Goal: Task Accomplishment & Management: Manage account settings

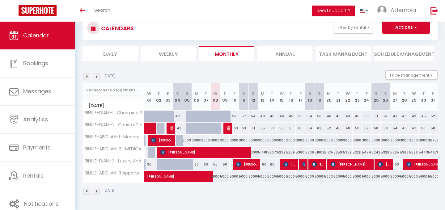
scroll to position [20, 0]
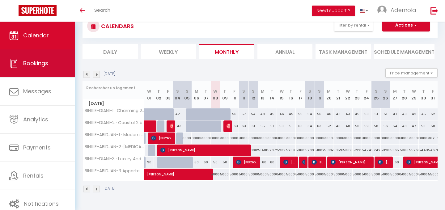
click at [39, 65] on span "Bookings" at bounding box center [35, 63] width 25 height 8
select select "not_cancelled"
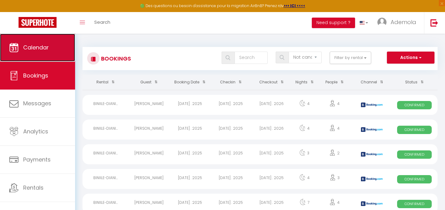
click at [41, 39] on link "Calendar" at bounding box center [37, 48] width 75 height 28
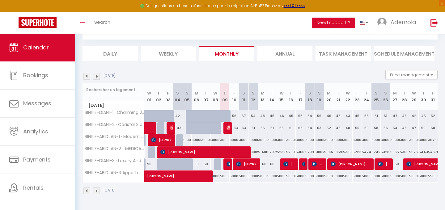
scroll to position [34, 0]
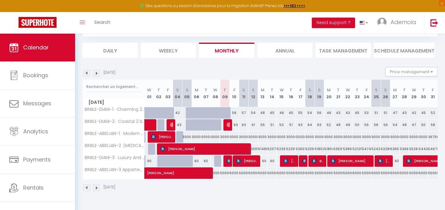
click at [235, 114] on div "56" at bounding box center [235, 112] width 10 height 11
type input "56"
type input "[DATE]"
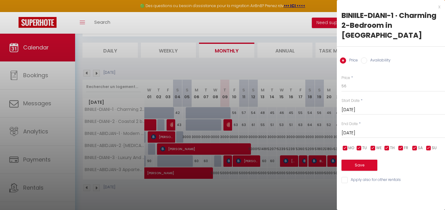
click at [358, 129] on input "Sat 11 October 2025" at bounding box center [392, 133] width 103 height 8
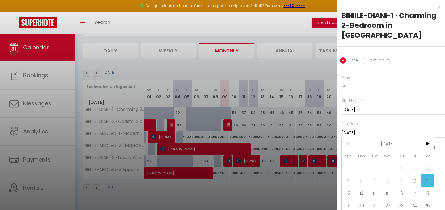
scroll to position [4, 0]
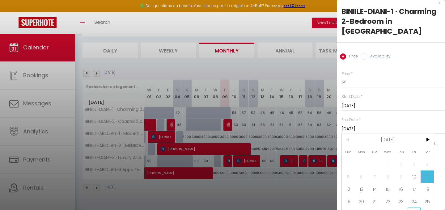
click at [414, 208] on span "31" at bounding box center [413, 214] width 13 height 12
type input "Fri 31 October 2025"
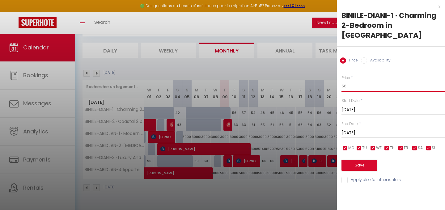
drag, startPoint x: 352, startPoint y: 77, endPoint x: 339, endPoint y: 77, distance: 12.0
click at [339, 77] on div "Price * 56 Status * Available Disabled Start Date * Fri 10 October 2025 < Oct 2…" at bounding box center [391, 125] width 108 height 117
type input "50"
click at [362, 197] on div "x BINIILE-DIANI-1 · Charming 2-Bedroom in Diani Price Availability Price * 50 S…" at bounding box center [391, 105] width 108 height 210
click at [361, 160] on button "Save" at bounding box center [359, 165] width 36 height 11
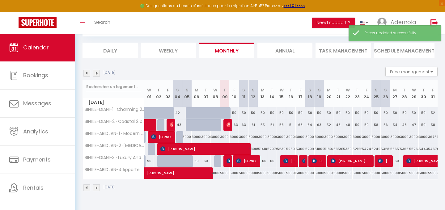
click at [236, 127] on div "63" at bounding box center [235, 124] width 10 height 11
type input "63"
type input "[DATE]"
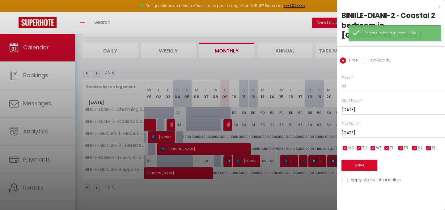
click at [358, 129] on input "Sat 11 October 2025" at bounding box center [392, 133] width 103 height 8
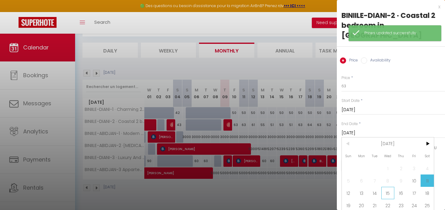
scroll to position [4, 0]
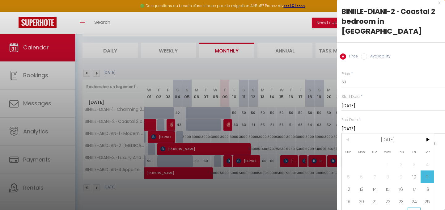
click at [415, 208] on span "31" at bounding box center [413, 214] width 13 height 12
type input "Fri 31 October 2025"
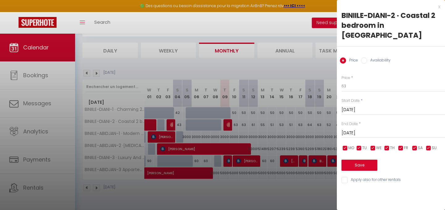
scroll to position [0, 0]
click at [351, 81] on input "63" at bounding box center [392, 86] width 103 height 11
type input "50"
click at [367, 160] on button "Save" at bounding box center [359, 165] width 36 height 11
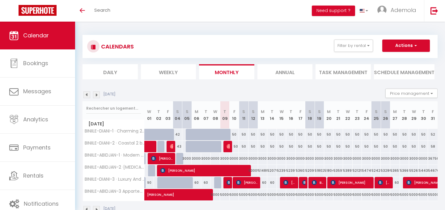
scroll to position [22, 0]
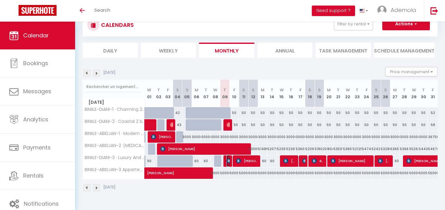
click at [228, 163] on span "[PERSON_NAME]" at bounding box center [227, 161] width 3 height 12
select select "OK"
select select "KO"
select select "0"
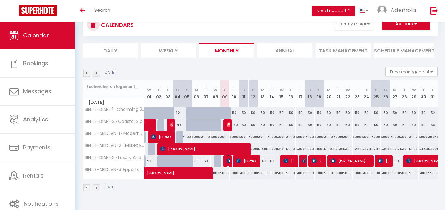
select select "1"
select select
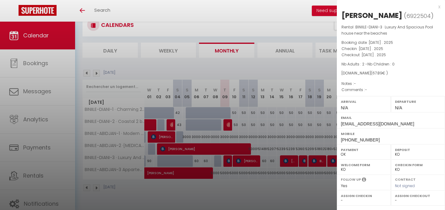
click at [228, 162] on div at bounding box center [222, 105] width 445 height 210
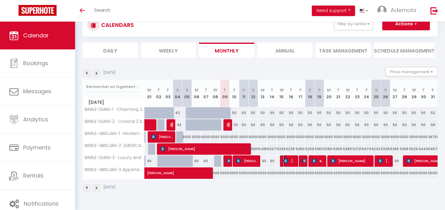
click at [286, 159] on img at bounding box center [285, 160] width 5 height 5
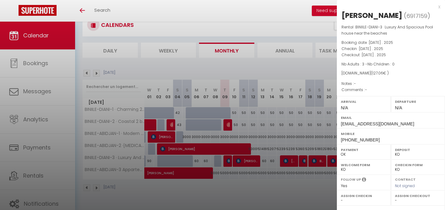
click at [310, 180] on div at bounding box center [222, 105] width 445 height 210
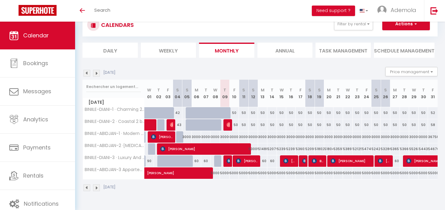
click at [301, 160] on div at bounding box center [304, 161] width 10 height 12
click at [307, 162] on div "60" at bounding box center [310, 160] width 10 height 11
click at [305, 162] on img at bounding box center [304, 160] width 5 height 5
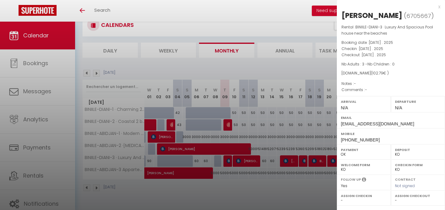
click at [298, 192] on div at bounding box center [222, 105] width 445 height 210
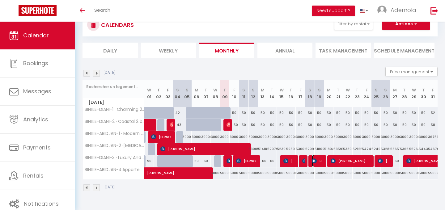
click at [314, 161] on img at bounding box center [314, 160] width 5 height 5
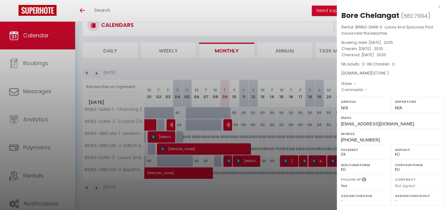
click at [316, 182] on div at bounding box center [222, 105] width 445 height 210
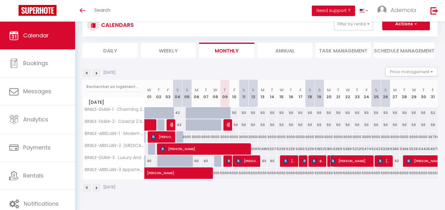
click at [336, 162] on span "[PERSON_NAME]" at bounding box center [351, 161] width 41 height 12
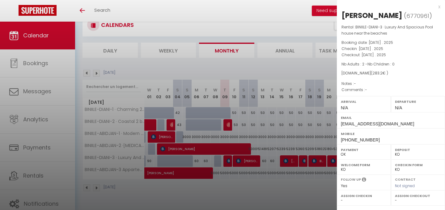
click at [311, 187] on div at bounding box center [222, 105] width 445 height 210
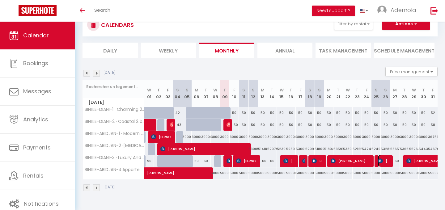
click at [383, 158] on span "[PERSON_NAME]" at bounding box center [384, 161] width 13 height 12
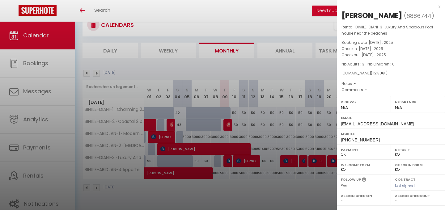
click at [297, 182] on div at bounding box center [222, 105] width 445 height 210
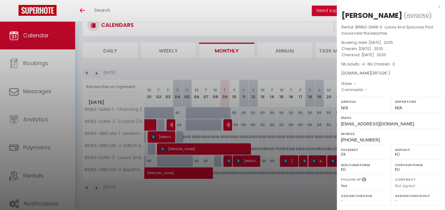
click at [306, 184] on div at bounding box center [222, 105] width 445 height 210
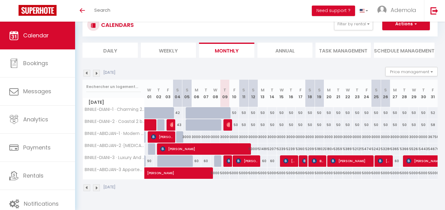
click at [98, 73] on img at bounding box center [96, 73] width 7 height 7
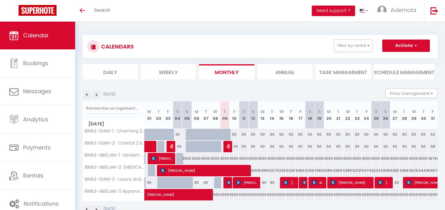
scroll to position [22, 0]
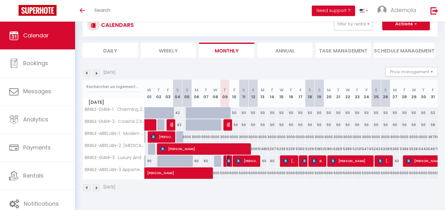
click at [227, 163] on span "[PERSON_NAME]" at bounding box center [227, 161] width 3 height 12
select select "OK"
select select "KO"
select select "0"
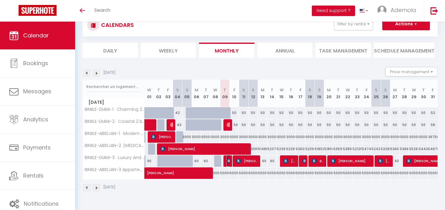
select select "1"
select select
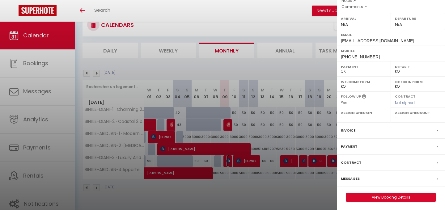
scroll to position [84, 0]
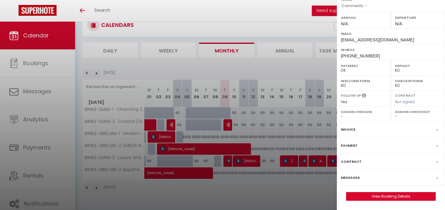
click at [227, 136] on div at bounding box center [222, 105] width 445 height 210
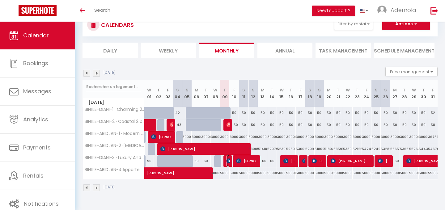
click at [227, 162] on img at bounding box center [228, 160] width 5 height 5
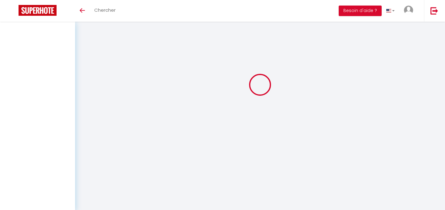
scroll to position [22, 0]
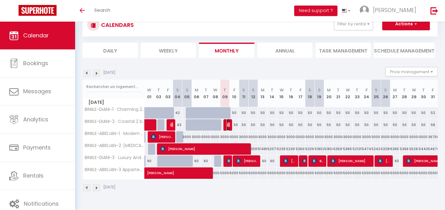
click at [229, 125] on img at bounding box center [228, 124] width 5 height 5
select select "OK"
select select "0"
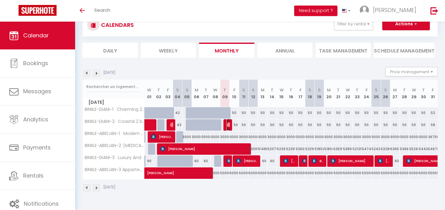
select select "1"
select select
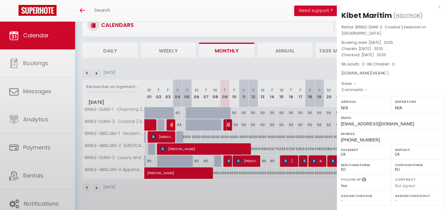
select select "25087"
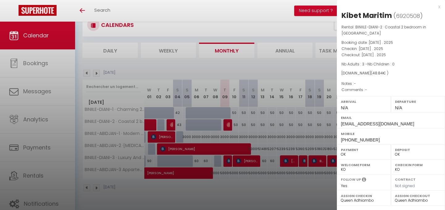
click at [250, 182] on div at bounding box center [222, 105] width 445 height 210
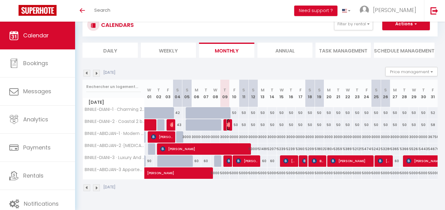
click at [228, 128] on span "Kibet Maritim" at bounding box center [227, 125] width 3 height 12
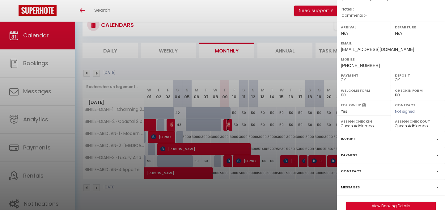
scroll to position [78, 0]
